Goal: Find specific page/section: Find specific page/section

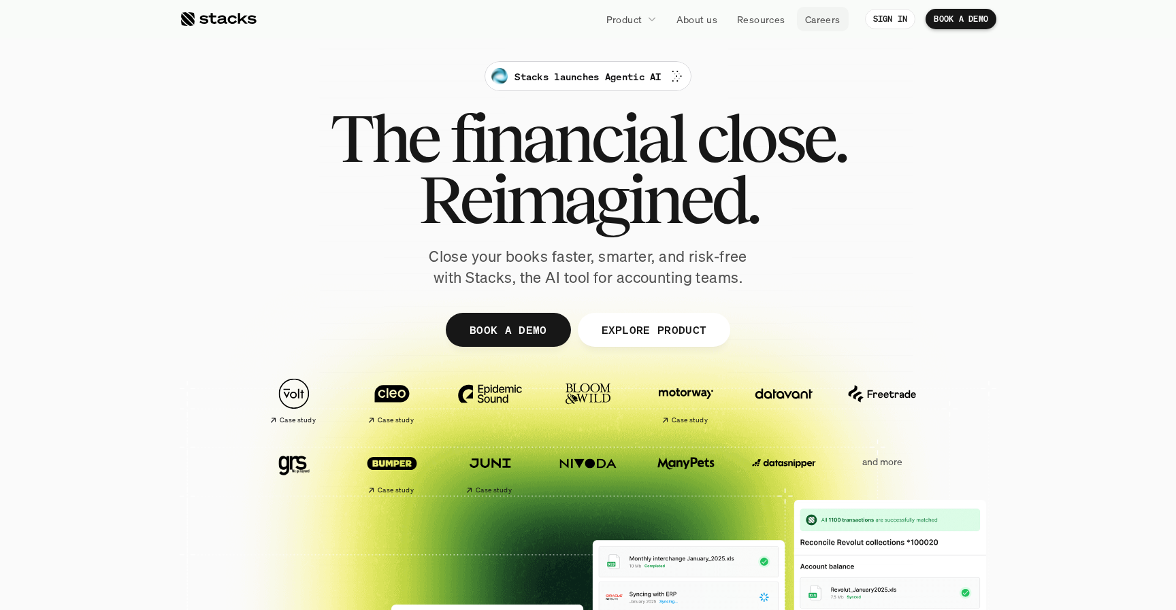
click at [825, 15] on p "Careers" at bounding box center [822, 19] width 35 height 14
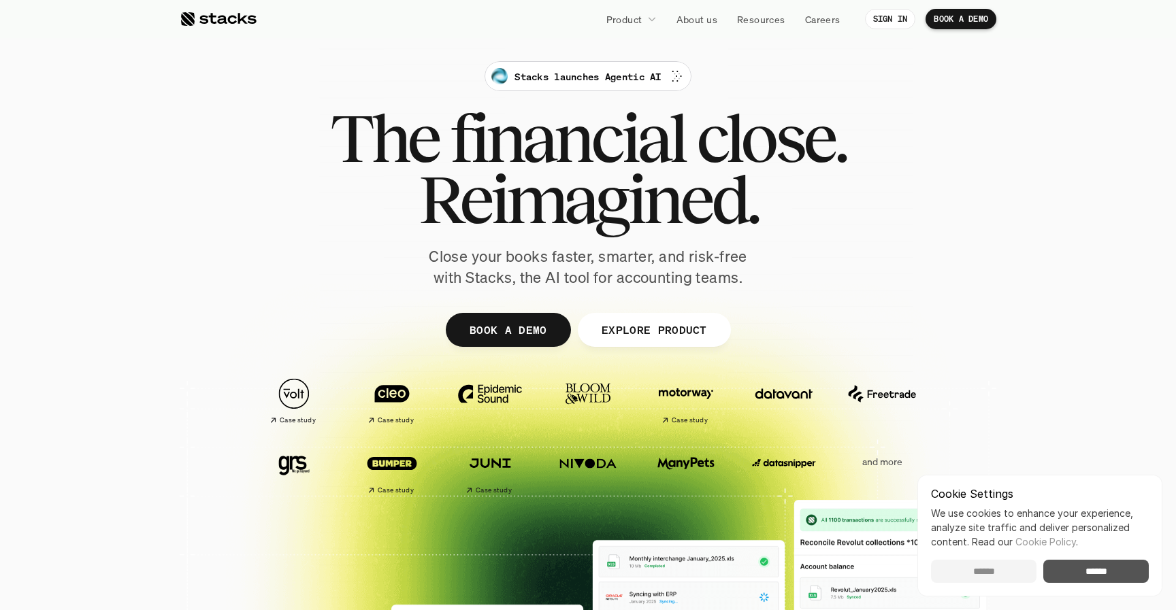
click at [979, 576] on input "******" at bounding box center [983, 571] width 105 height 23
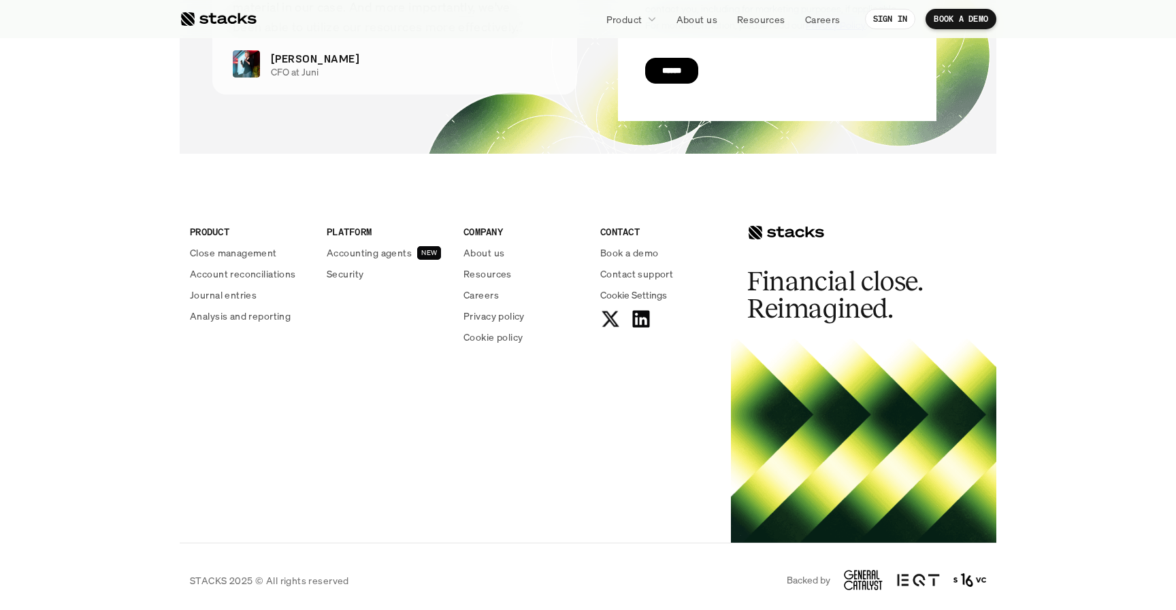
scroll to position [4994, 0]
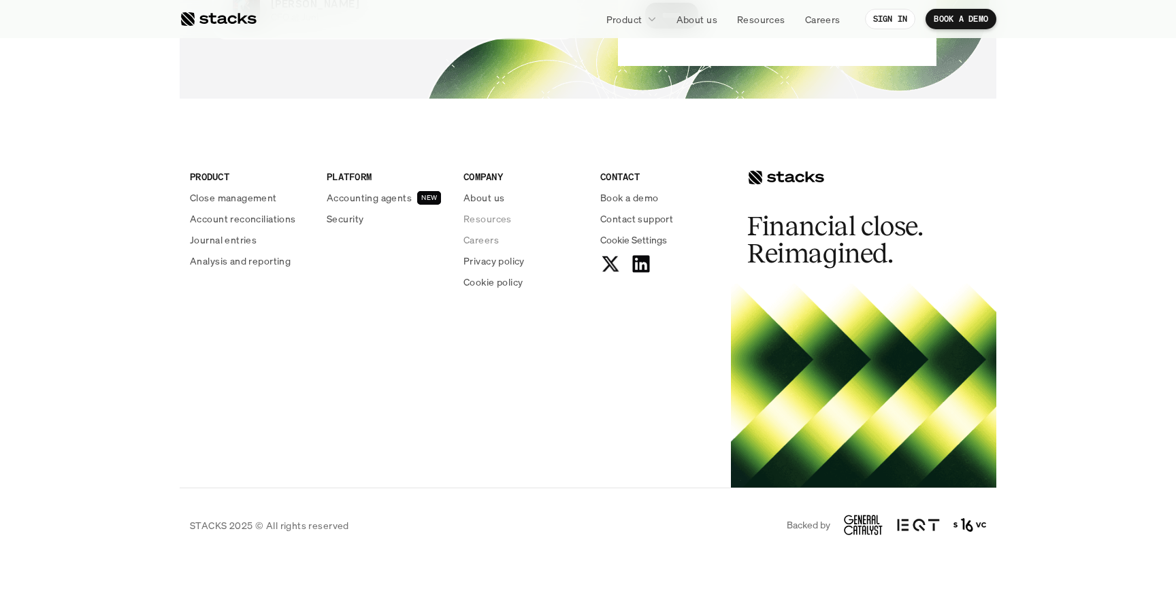
click at [478, 239] on p "Careers" at bounding box center [480, 240] width 35 height 14
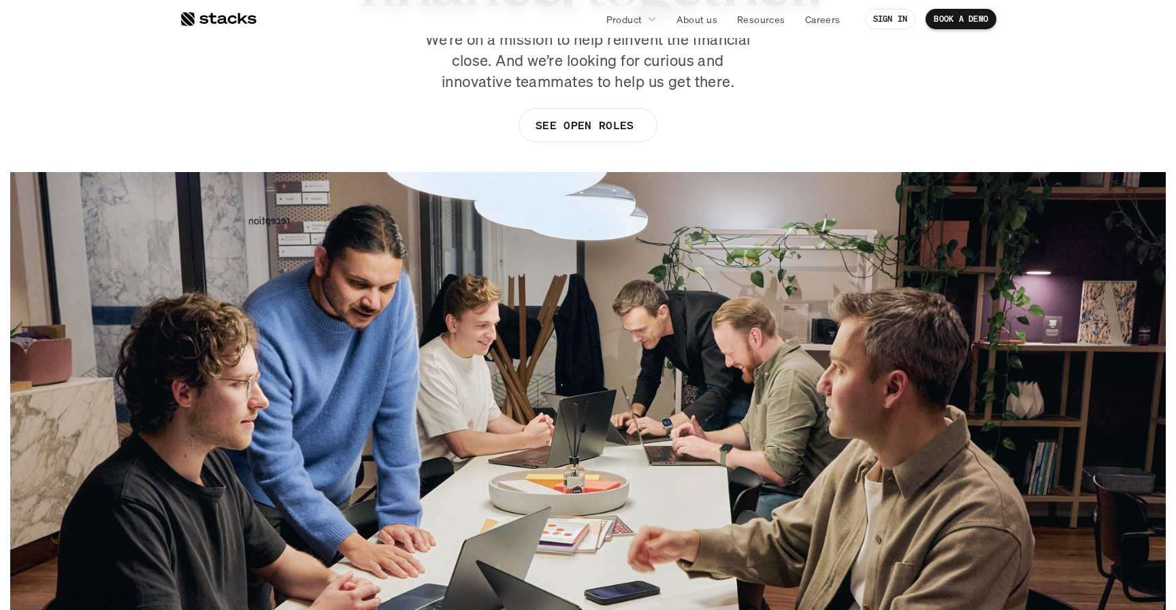
scroll to position [76, 0]
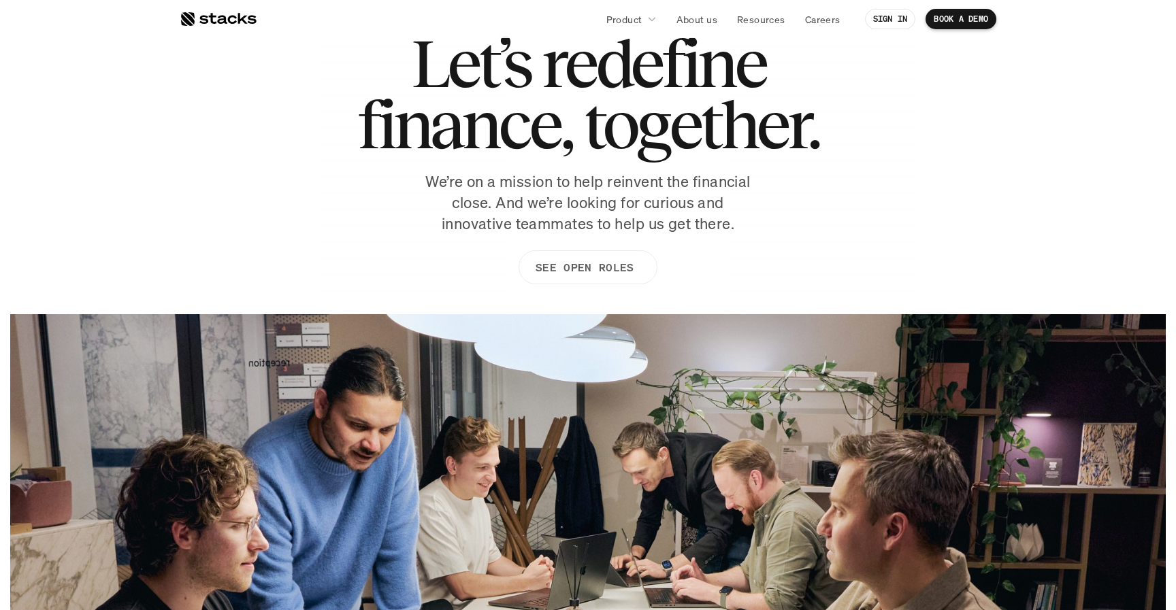
click at [591, 273] on p "SEE OPEN ROLES" at bounding box center [584, 268] width 98 height 20
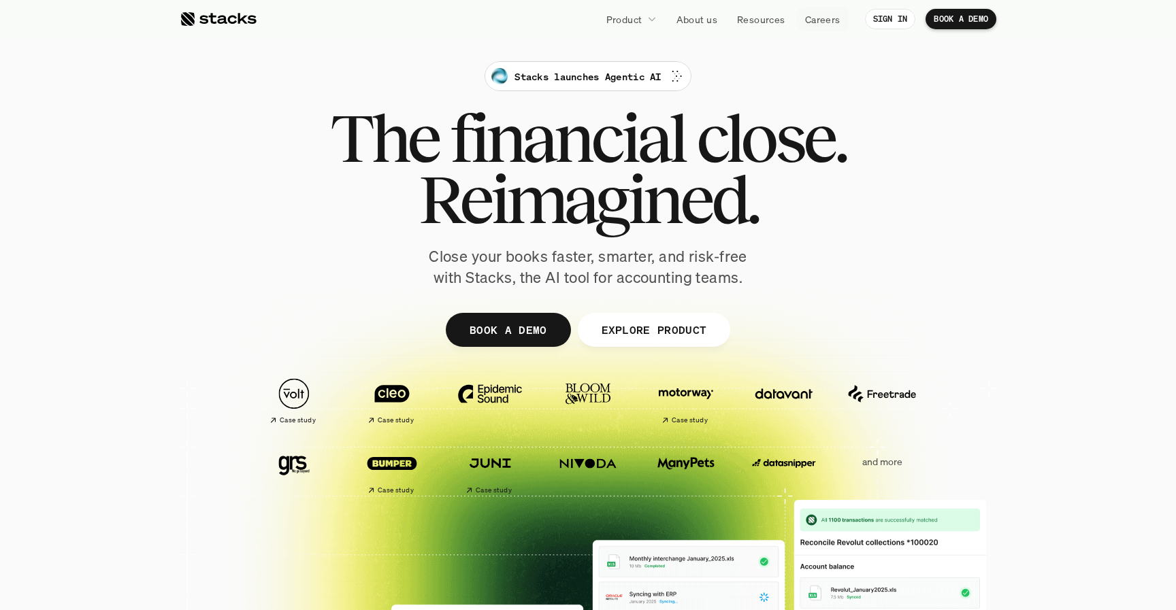
click at [810, 23] on p "Careers" at bounding box center [822, 19] width 35 height 14
